Goal: Information Seeking & Learning: Learn about a topic

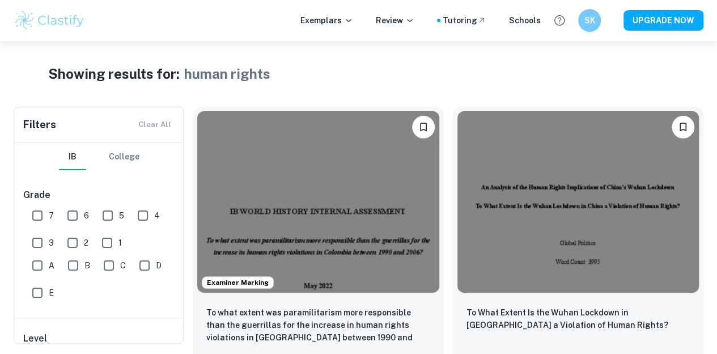
click at [67, 20] on img at bounding box center [50, 20] width 72 height 23
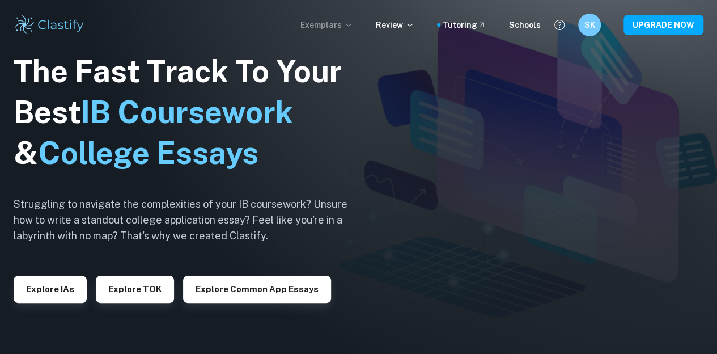
click at [347, 25] on p "Exemplars" at bounding box center [326, 25] width 53 height 12
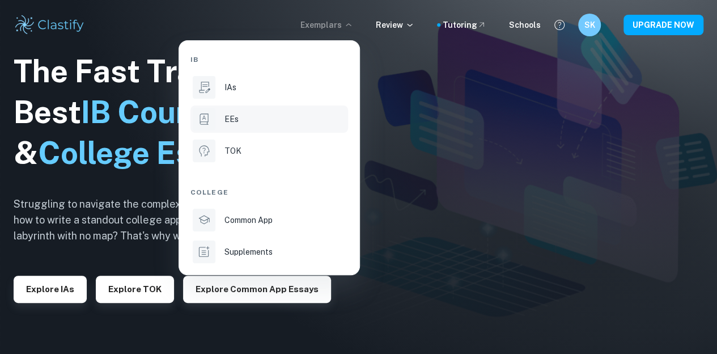
click at [291, 120] on div "EEs" at bounding box center [284, 119] width 121 height 12
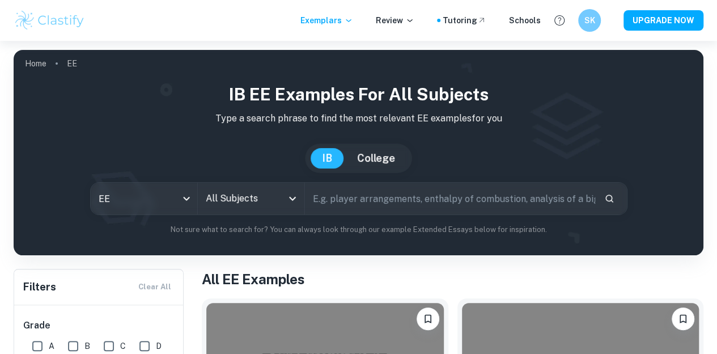
click at [346, 192] on input "text" at bounding box center [450, 198] width 290 height 32
click at [290, 208] on div "All Subjects" at bounding box center [251, 198] width 107 height 32
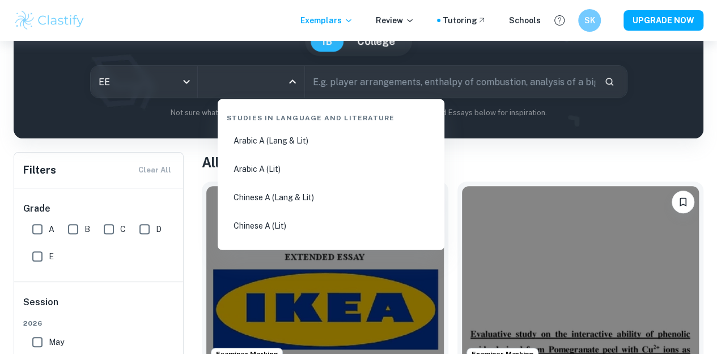
scroll to position [117, 0]
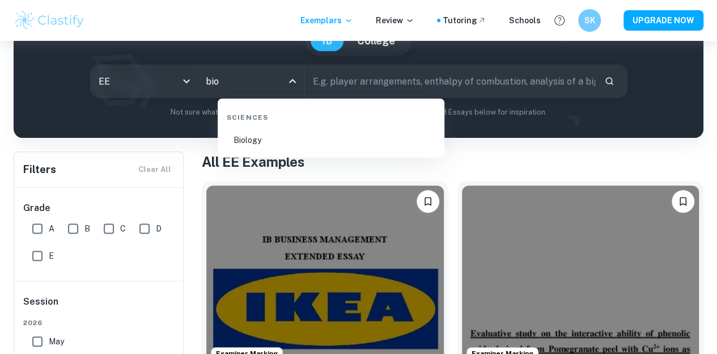
click at [270, 146] on li "Biology" at bounding box center [331, 140] width 218 height 26
type input "Biology"
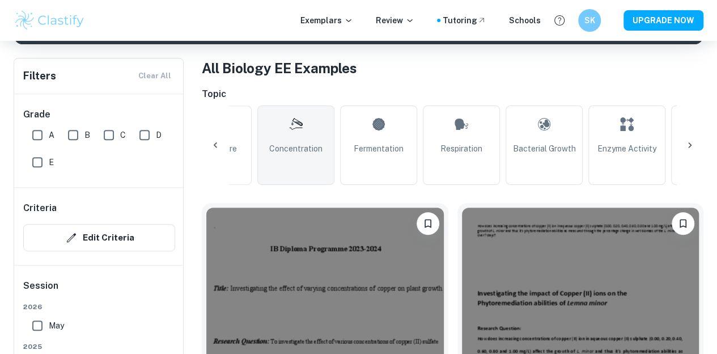
scroll to position [0, 313]
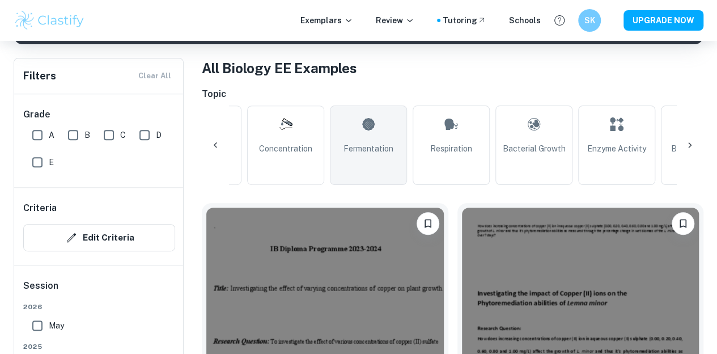
click at [340, 155] on link "Fermentation" at bounding box center [368, 144] width 77 height 79
type input "Fermentation"
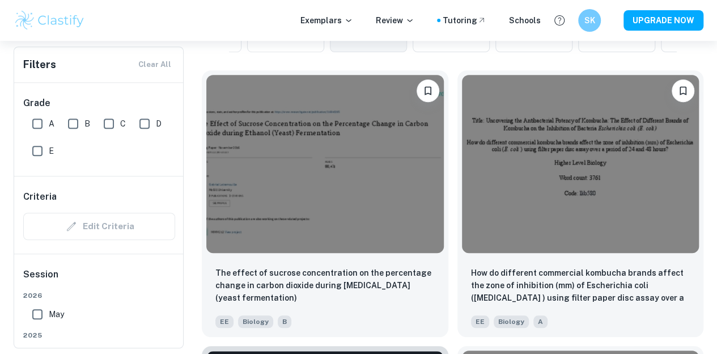
scroll to position [344, 0]
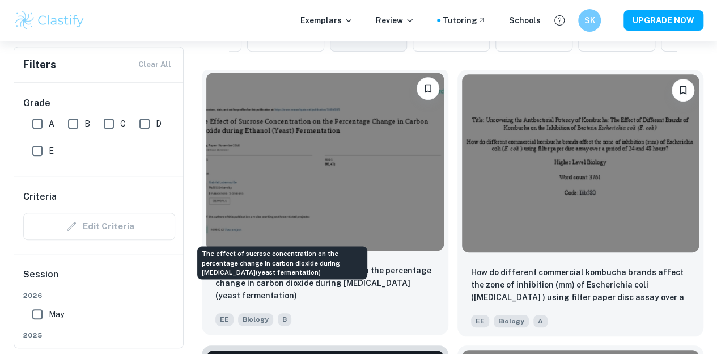
click at [314, 264] on p "The effect of sucrose concentration on the percentage change in carbon dioxide …" at bounding box center [324, 282] width 219 height 37
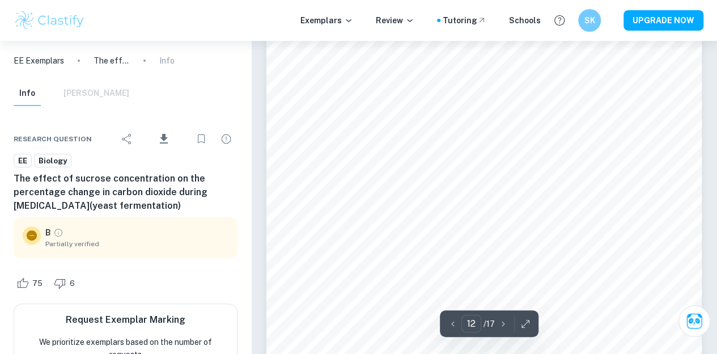
scroll to position [6505, 0]
type input "17"
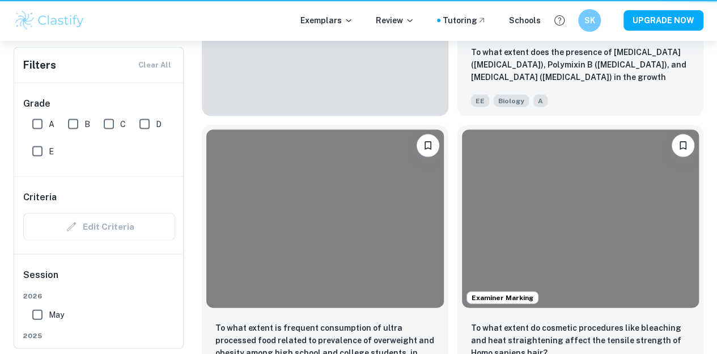
scroll to position [344, 0]
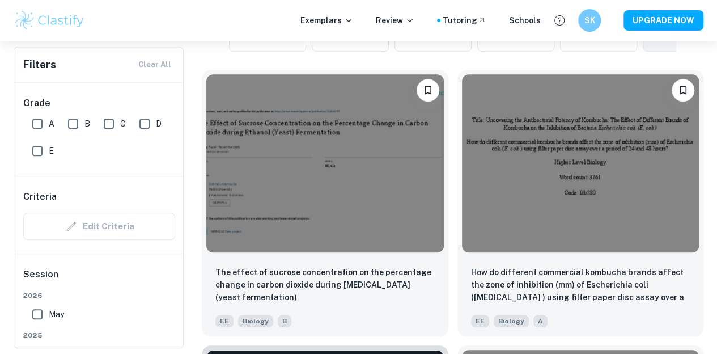
click at [37, 117] on input "A" at bounding box center [37, 123] width 23 height 23
checkbox input "true"
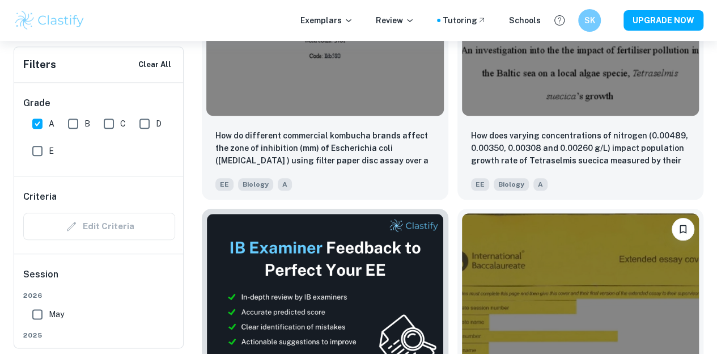
scroll to position [554, 0]
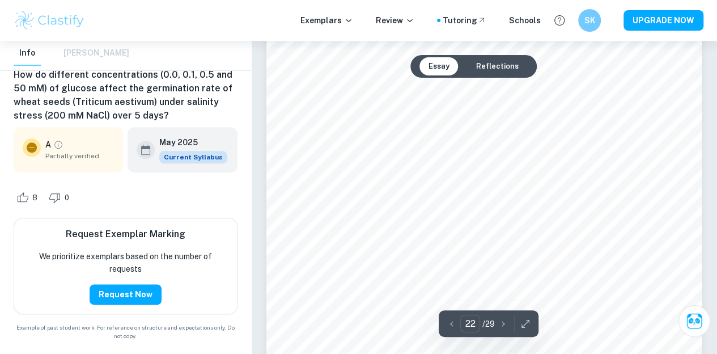
scroll to position [13478, 0]
type input "25"
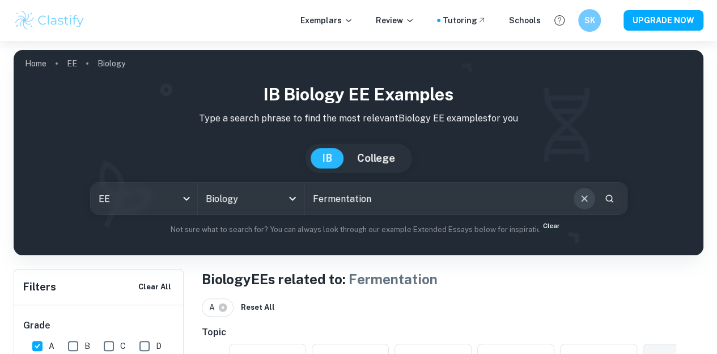
click at [578, 201] on icon "Clear" at bounding box center [584, 198] width 12 height 12
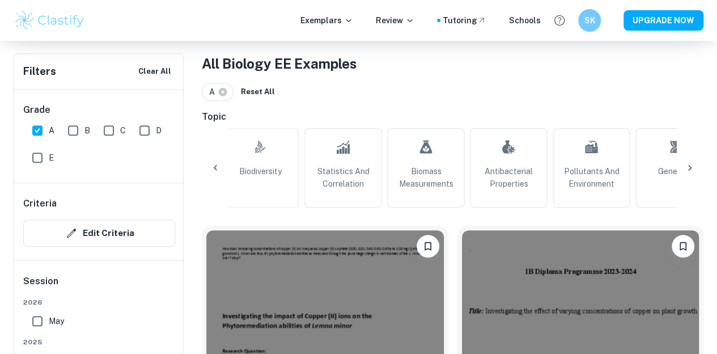
scroll to position [0, 1119]
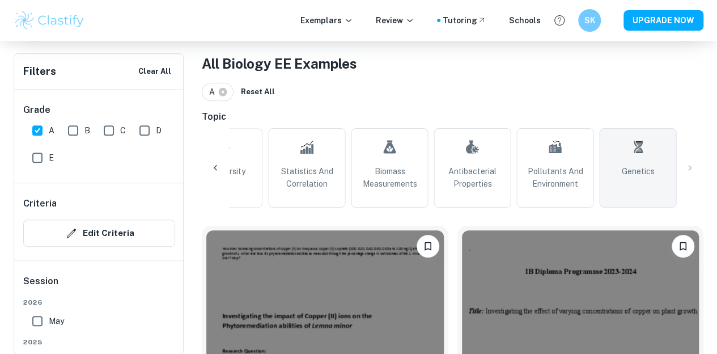
click at [665, 158] on link "Genetics" at bounding box center [637, 167] width 77 height 79
type input "Genetics"
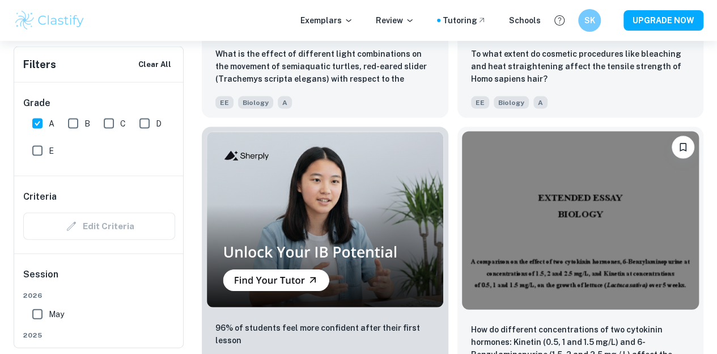
scroll to position [1141, 0]
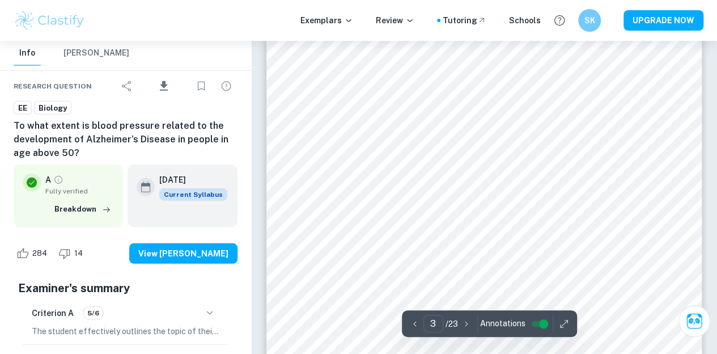
scroll to position [1469, 0]
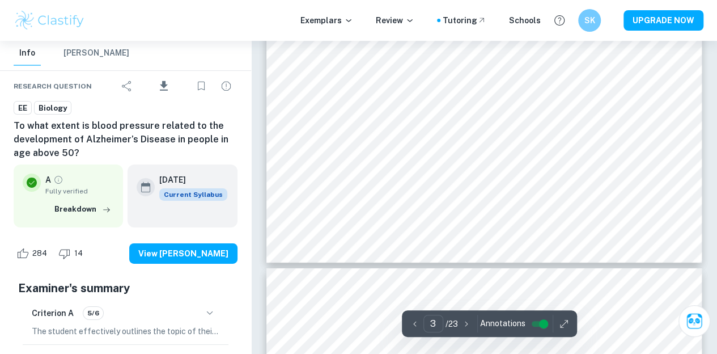
type input "4"
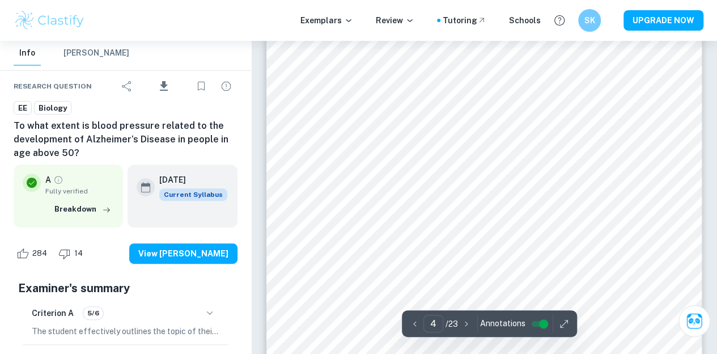
scroll to position [2297, 0]
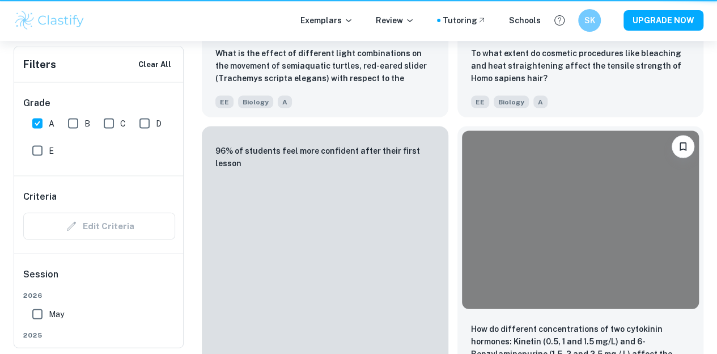
scroll to position [0, 1065]
